Goal: Information Seeking & Learning: Learn about a topic

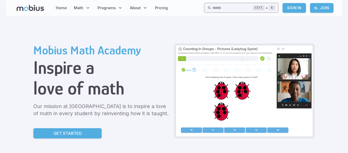
click at [212, 10] on input "text" at bounding box center [232, 8] width 41 height 10
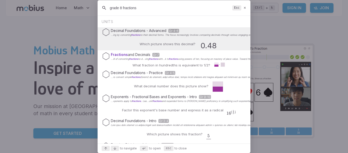
drag, startPoint x: 122, startPoint y: 7, endPoint x: 106, endPoint y: 3, distance: 16.6
click at [106, 3] on div "grade 8 fractions Esc" at bounding box center [174, 8] width 153 height 16
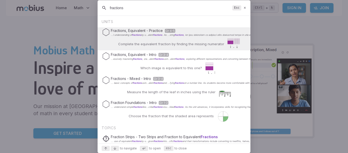
click at [182, 8] on input "fractions" at bounding box center [170, 7] width 120 height 9
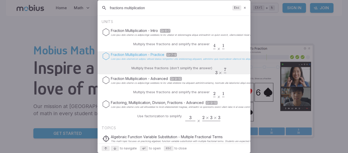
type input "fractions multiplication"
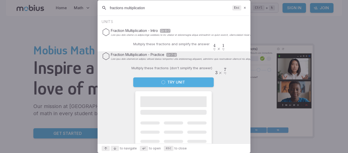
click at [169, 84] on button "Try Unit" at bounding box center [173, 82] width 80 height 10
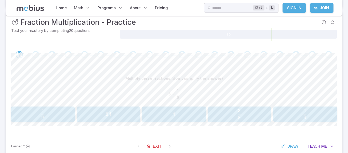
scroll to position [67, 0]
click at [246, 115] on span "8 3 ​" at bounding box center [239, 114] width 56 height 10
click at [331, 117] on span "8 20 ​" at bounding box center [305, 114] width 56 height 10
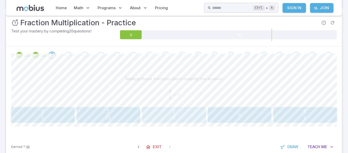
click at [184, 109] on span "4 8 ​" at bounding box center [174, 114] width 56 height 10
click at [111, 112] on span "5 2 ​" at bounding box center [108, 114] width 56 height 10
click at [318, 118] on span "7 6 ​" at bounding box center [305, 114] width 56 height 10
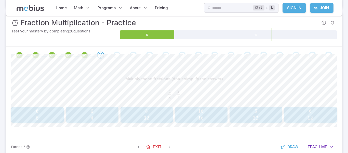
click at [159, 114] on span "32 8 ​" at bounding box center [147, 114] width 46 height 10
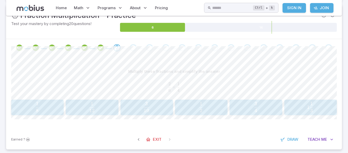
scroll to position [74, 0]
click at [109, 109] on span "12 1 ​" at bounding box center [92, 107] width 46 height 10
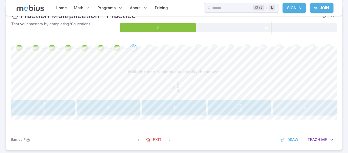
click at [312, 114] on button "5 5 5" at bounding box center [304, 108] width 63 height 16
click at [297, 105] on span "4 32 ​" at bounding box center [305, 107] width 56 height 10
click at [224, 63] on div "Multiply these fractions (don't simplify the answer) 3 4 × 1 2 3 \frac{3}{4}\ti…" at bounding box center [174, 93] width 326 height 73
click at [315, 107] on span "12 15 ​" at bounding box center [310, 107] width 46 height 10
click at [312, 113] on div "5 8 \frac{5}{8} 8 5 ​" at bounding box center [305, 108] width 60 height 12
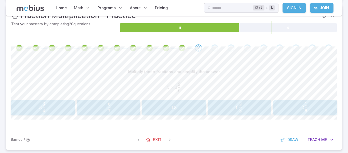
click at [318, 108] on span "2 6 1 ​" at bounding box center [305, 107] width 56 height 10
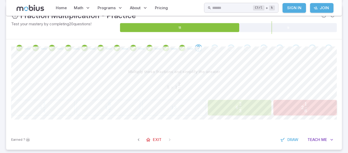
click at [241, 103] on span "2" at bounding box center [240, 104] width 3 height 6
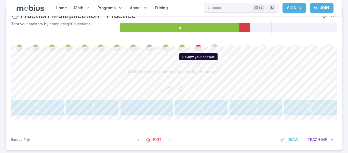
click at [199, 49] on icon "Review your answer" at bounding box center [199, 48] width 8 height 8
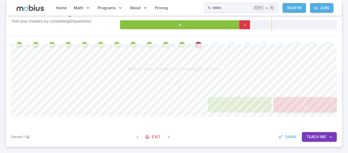
scroll to position [75, 0]
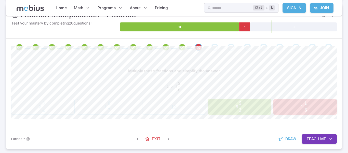
click at [214, 46] on div "Go to the next question" at bounding box center [214, 47] width 7 height 7
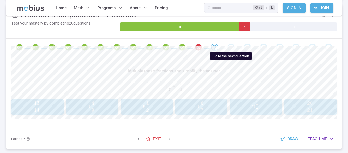
click at [232, 48] on div "Go to the next question" at bounding box center [230, 47] width 7 height 7
click at [270, 104] on span "2 7 1 ​" at bounding box center [255, 106] width 46 height 10
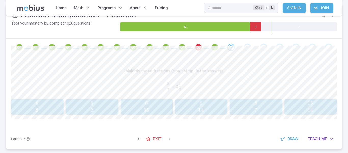
click at [317, 110] on span "14 15 ​" at bounding box center [310, 106] width 46 height 10
click at [308, 109] on span "1" at bounding box center [308, 106] width 3 height 6
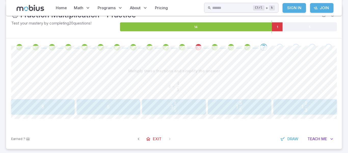
click at [184, 111] on span "3 5 1 ​" at bounding box center [174, 106] width 56 height 10
click at [197, 102] on span "1 16 5 ​" at bounding box center [174, 106] width 56 height 10
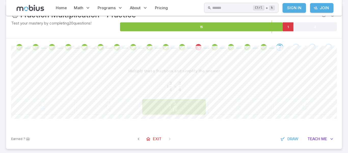
click at [196, 137] on div "Earned ? Exit Draw Teach Me" at bounding box center [174, 139] width 336 height 20
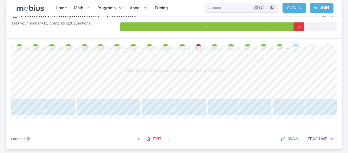
click at [310, 100] on button "2 8 \frac{2}{8} 8 2 ​" at bounding box center [304, 107] width 63 height 16
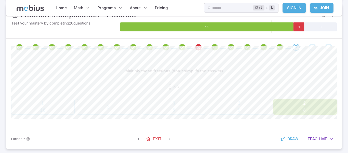
click at [312, 104] on span "8 2 ​" at bounding box center [304, 106] width 57 height 10
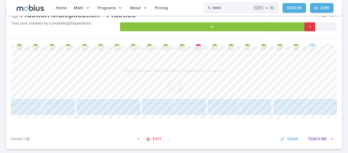
click at [244, 107] on span "16 27 ​" at bounding box center [239, 106] width 56 height 10
click at [104, 110] on span "32 25 ​" at bounding box center [92, 106] width 46 height 10
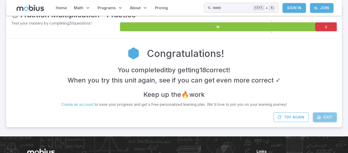
click at [318, 119] on icon at bounding box center [318, 116] width 5 height 5
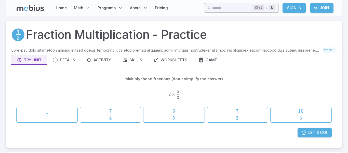
click at [216, 7] on input "text" at bounding box center [232, 8] width 41 height 10
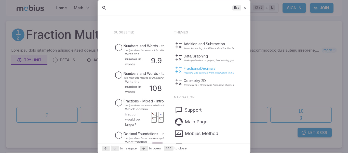
click at [205, 70] on p "Fractions/Decimals" at bounding box center [221, 68] width 74 height 5
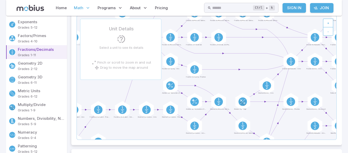
scroll to position [62, 0]
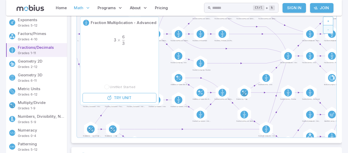
click at [330, 28] on button "-" at bounding box center [328, 29] width 10 height 9
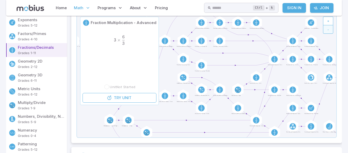
click at [330, 28] on button "-" at bounding box center [328, 29] width 10 height 9
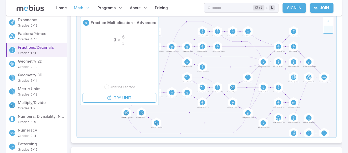
click at [330, 28] on button "-" at bounding box center [328, 29] width 10 height 9
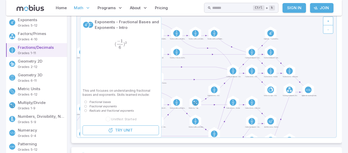
drag, startPoint x: 301, startPoint y: 29, endPoint x: 233, endPoint y: 21, distance: 68.7
click at [233, 21] on icon at bounding box center [206, 75] width 259 height 124
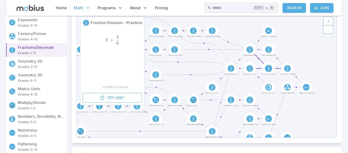
click at [266, 67] on circle at bounding box center [268, 68] width 7 height 7
click at [271, 69] on circle at bounding box center [268, 68] width 7 height 7
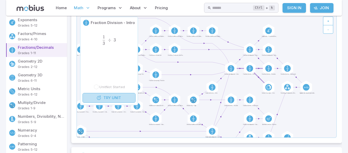
click at [101, 95] on link "Try Unit" at bounding box center [109, 98] width 53 height 10
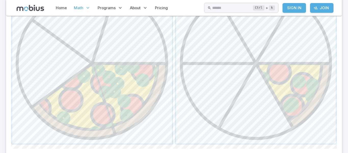
scroll to position [253, 0]
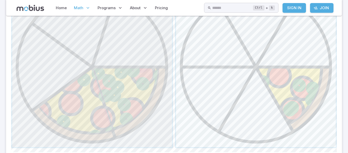
click at [141, 81] on span "button" at bounding box center [92, 67] width 160 height 160
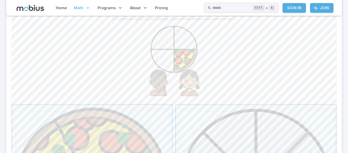
scroll to position [137, 0]
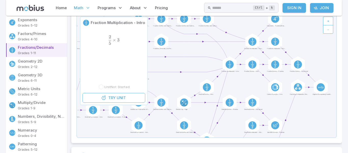
drag, startPoint x: 320, startPoint y: 71, endPoint x: 251, endPoint y: 79, distance: 69.5
click at [251, 79] on icon at bounding box center [206, 75] width 259 height 124
click at [277, 67] on circle at bounding box center [275, 64] width 9 height 9
click at [93, 98] on link "Try Unit" at bounding box center [113, 98] width 60 height 10
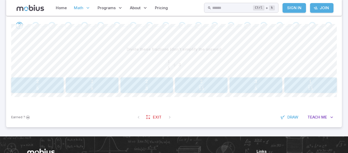
scroll to position [107, 0]
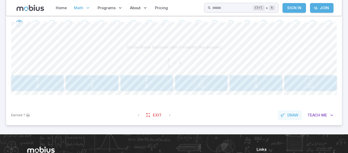
click at [292, 114] on span "Draw" at bounding box center [292, 115] width 11 height 6
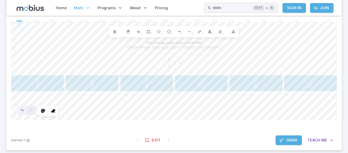
click at [20, 110] on icon "Undo" at bounding box center [22, 110] width 4 height 4
click at [21, 107] on div "Undo" at bounding box center [22, 109] width 9 height 9
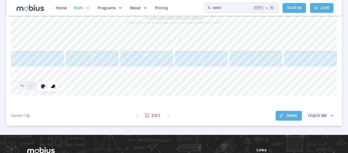
scroll to position [129, 0]
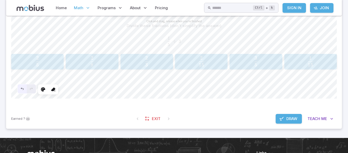
click at [18, 89] on div "Undo" at bounding box center [22, 88] width 9 height 9
click at [21, 88] on icon "Undo" at bounding box center [22, 89] width 4 height 4
click at [289, 117] on span "Draw" at bounding box center [291, 119] width 11 height 6
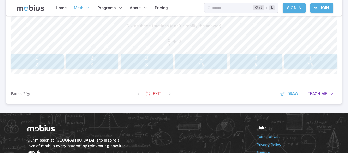
click at [302, 64] on span "15 1 ​" at bounding box center [310, 61] width 45 height 10
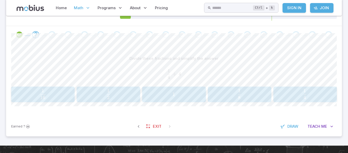
scroll to position [98, 0]
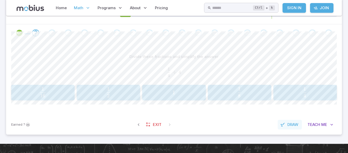
click at [288, 124] on span "Draw" at bounding box center [292, 124] width 11 height 6
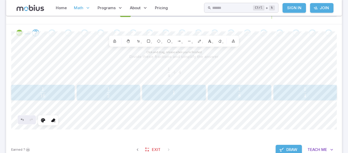
click at [292, 148] on span "Draw" at bounding box center [291, 149] width 11 height 6
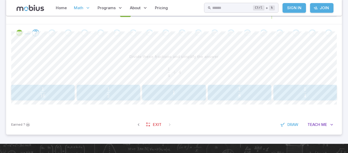
click at [123, 92] on span "2 1 ​" at bounding box center [108, 92] width 56 height 10
click at [288, 125] on span "Draw" at bounding box center [292, 124] width 11 height 6
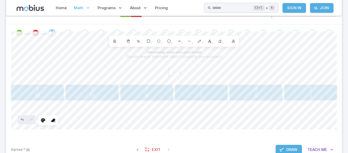
click at [288, 151] on span "Draw" at bounding box center [291, 149] width 11 height 6
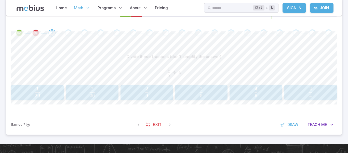
click at [49, 85] on button "1 20 \frac{1}{20} 20 1 ​" at bounding box center [37, 93] width 52 height 16
click at [291, 126] on span "Draw" at bounding box center [292, 124] width 11 height 6
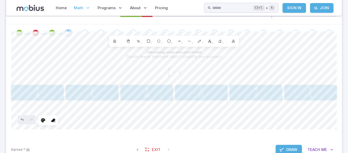
click at [286, 148] on span "Draw" at bounding box center [291, 149] width 11 height 6
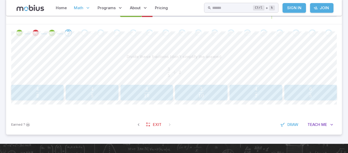
click at [200, 91] on span "3" at bounding box center [201, 89] width 3 height 6
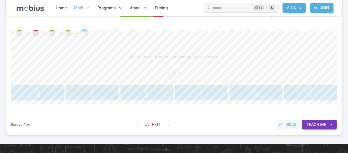
click at [286, 128] on button "Draw" at bounding box center [288, 124] width 24 height 10
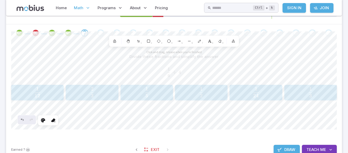
click at [279, 150] on icon "button" at bounding box center [279, 149] width 5 height 5
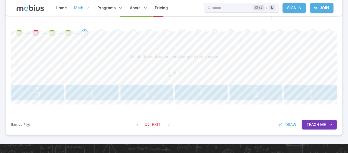
click at [57, 96] on span "12 1 ​" at bounding box center [37, 92] width 45 height 10
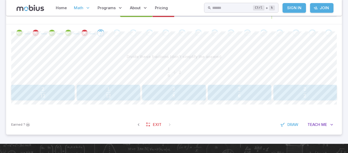
click at [87, 36] on icon "Review your answer" at bounding box center [85, 33] width 8 height 8
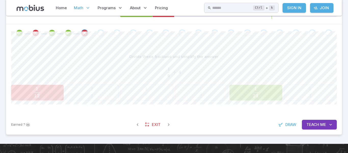
click at [37, 96] on span "button" at bounding box center [36, 96] width 5 height 4
click at [38, 99] on button "1 12 \frac{1}{12} 12 1 ​" at bounding box center [37, 93] width 52 height 16
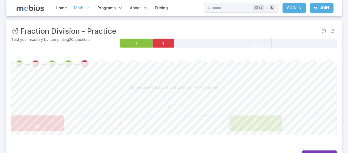
click at [40, 106] on span "6 1 ​ ÷ 4" at bounding box center [174, 102] width 326 height 9
click at [40, 118] on span "12 1 ​" at bounding box center [37, 122] width 7 height 10
click at [41, 116] on button "1 12 \frac{1}{12} 12 1 ​" at bounding box center [37, 123] width 52 height 16
click at [32, 127] on span "12 1 ​" at bounding box center [37, 122] width 46 height 10
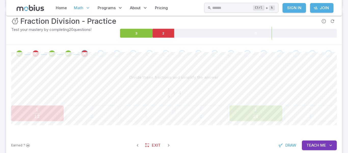
scroll to position [79, 0]
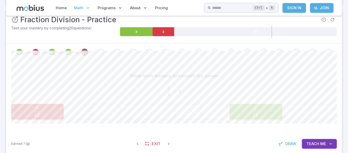
click at [166, 31] on icon at bounding box center [164, 31] width 22 height 9
click at [146, 146] on link "Exit" at bounding box center [153, 144] width 22 height 10
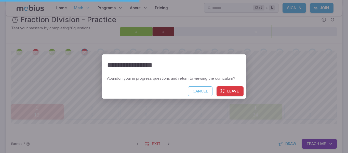
click at [233, 91] on button "Leave" at bounding box center [230, 91] width 27 height 10
